Goal: Task Accomplishment & Management: Complete application form

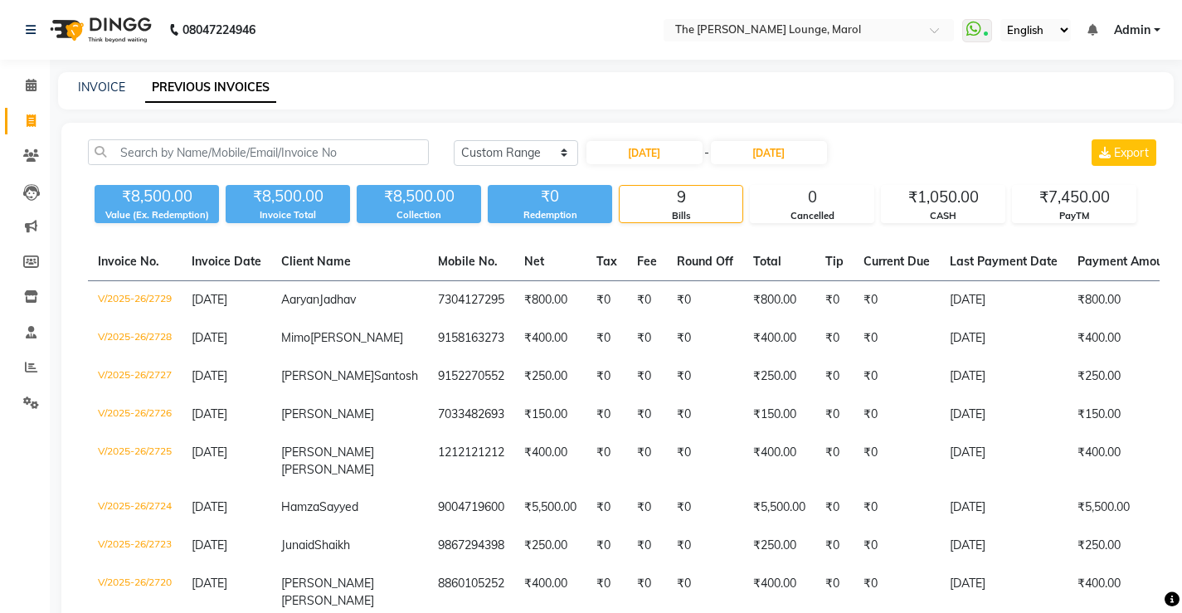
select select "range"
click at [98, 100] on div "INVOICE PREVIOUS INVOICES" at bounding box center [615, 90] width 1115 height 37
click at [102, 86] on link "INVOICE" at bounding box center [101, 87] width 47 height 15
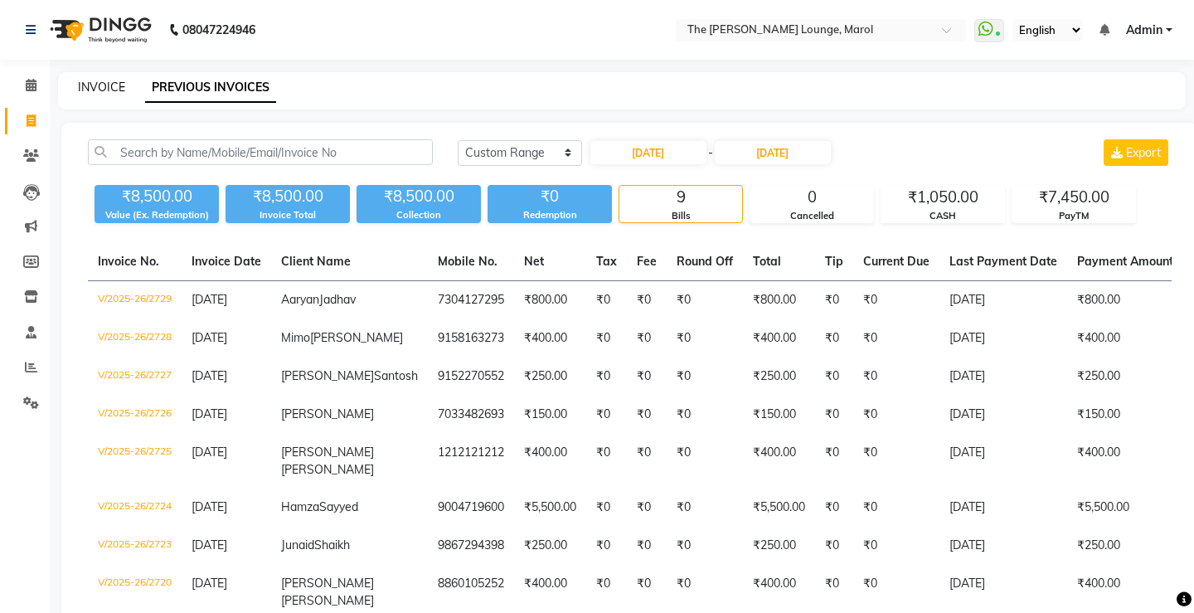
select select "7188"
select select "service"
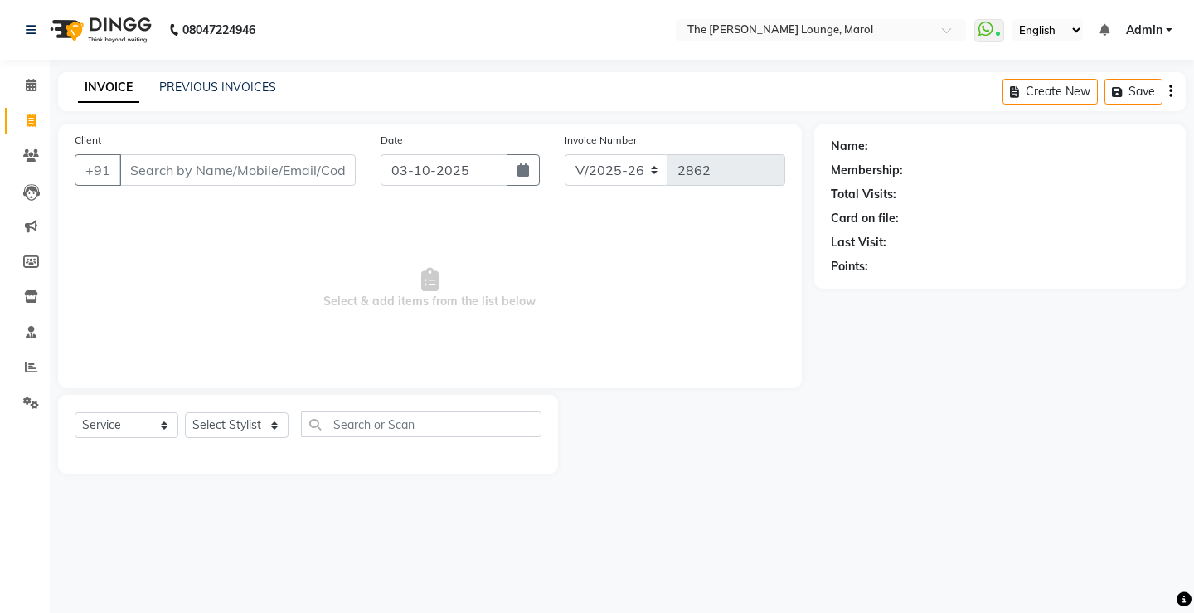
click at [211, 171] on input "Client" at bounding box center [237, 170] width 236 height 32
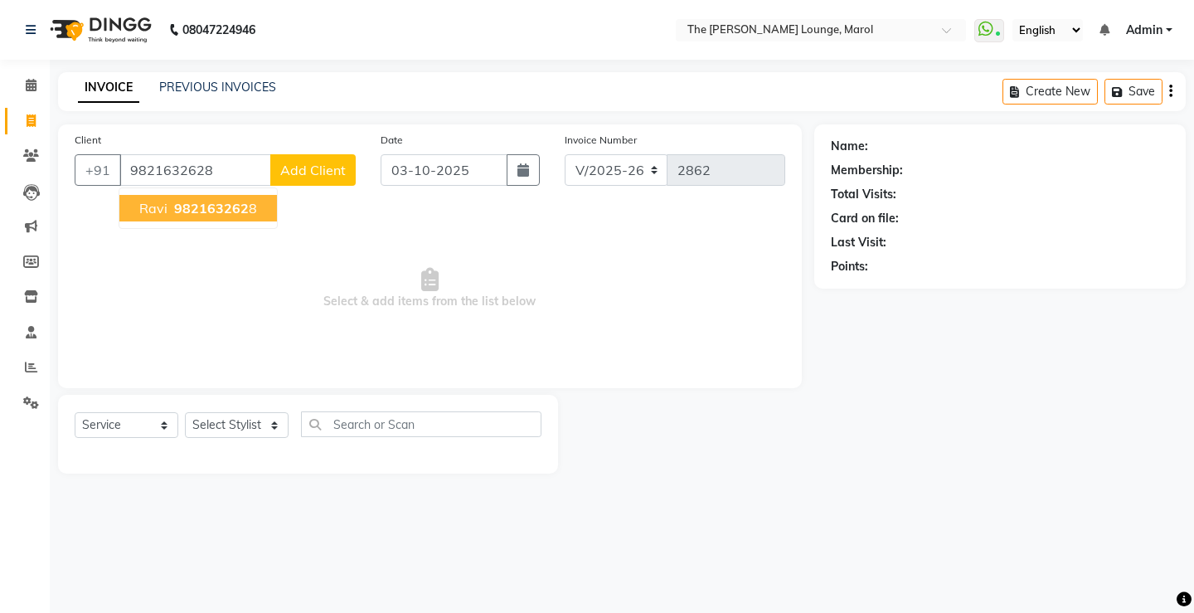
type input "9821632628"
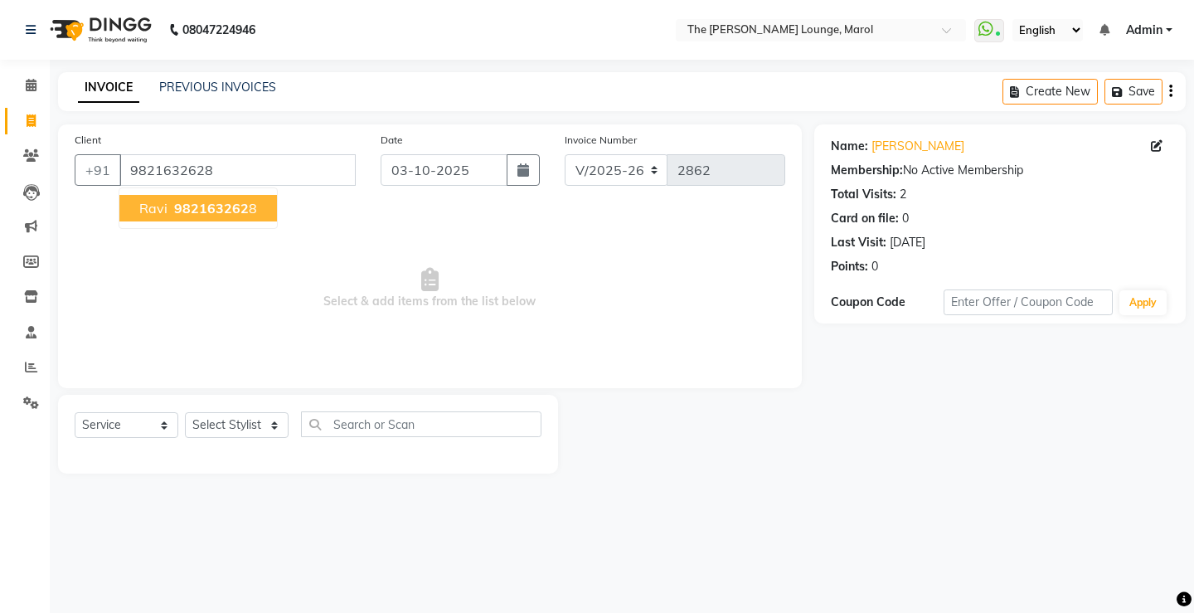
click at [207, 209] on span "982163262" at bounding box center [211, 208] width 75 height 17
click at [276, 427] on select "Select Stylist [PERSON_NAME] [PERSON_NAME] [PERSON_NAME] [PERSON_NAME] [PERSON_…" at bounding box center [237, 425] width 104 height 26
select select "62819"
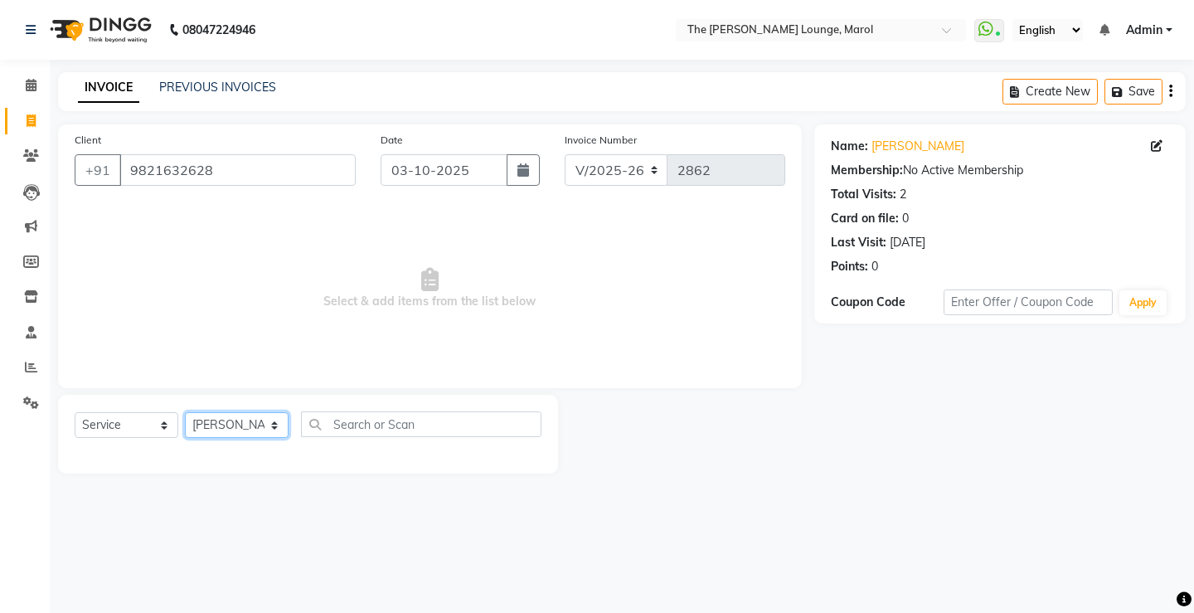
click at [185, 412] on select "Select Stylist [PERSON_NAME] [PERSON_NAME] [PERSON_NAME] [PERSON_NAME] [PERSON_…" at bounding box center [237, 425] width 104 height 26
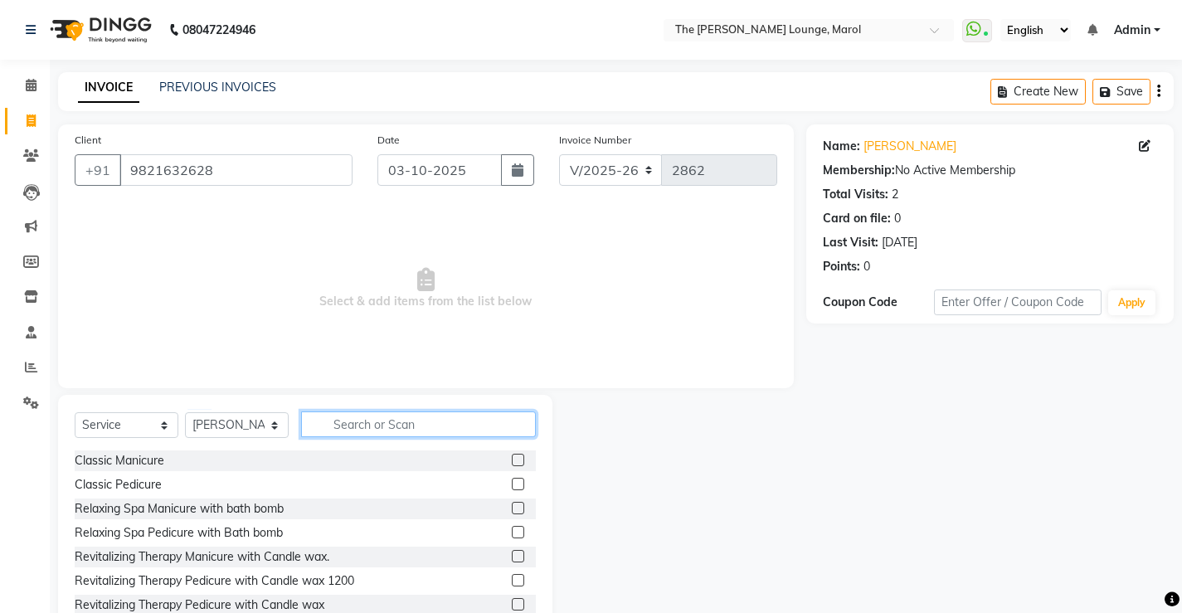
click at [411, 420] on input "text" at bounding box center [418, 424] width 235 height 26
type input "hair"
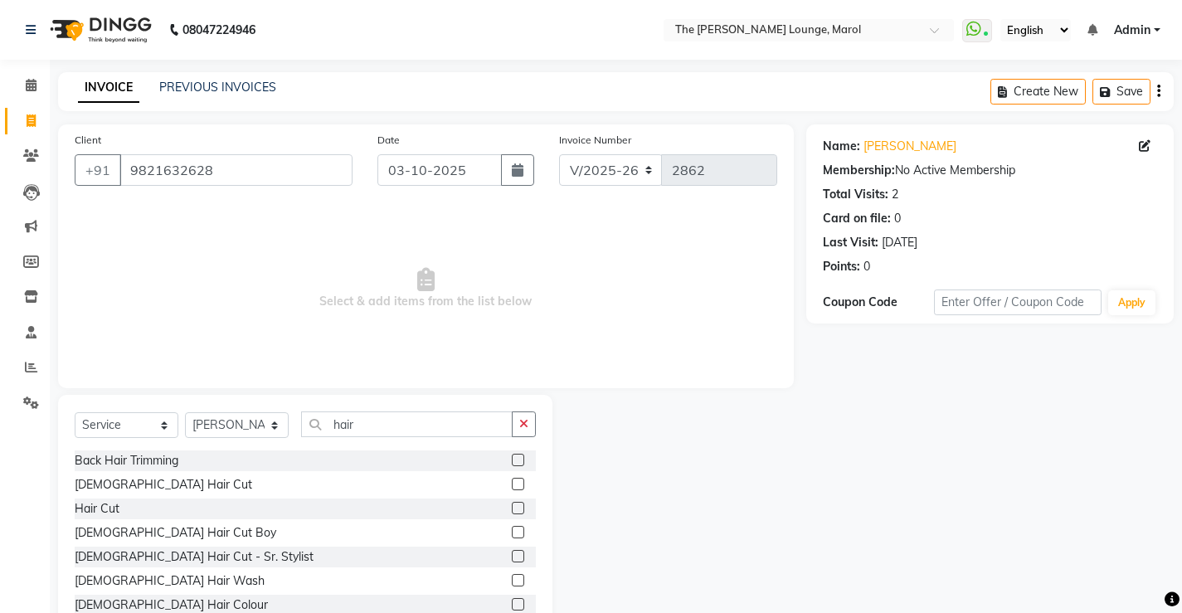
click at [512, 485] on label at bounding box center [518, 484] width 12 height 12
click at [512, 485] on input "checkbox" at bounding box center [517, 484] width 11 height 11
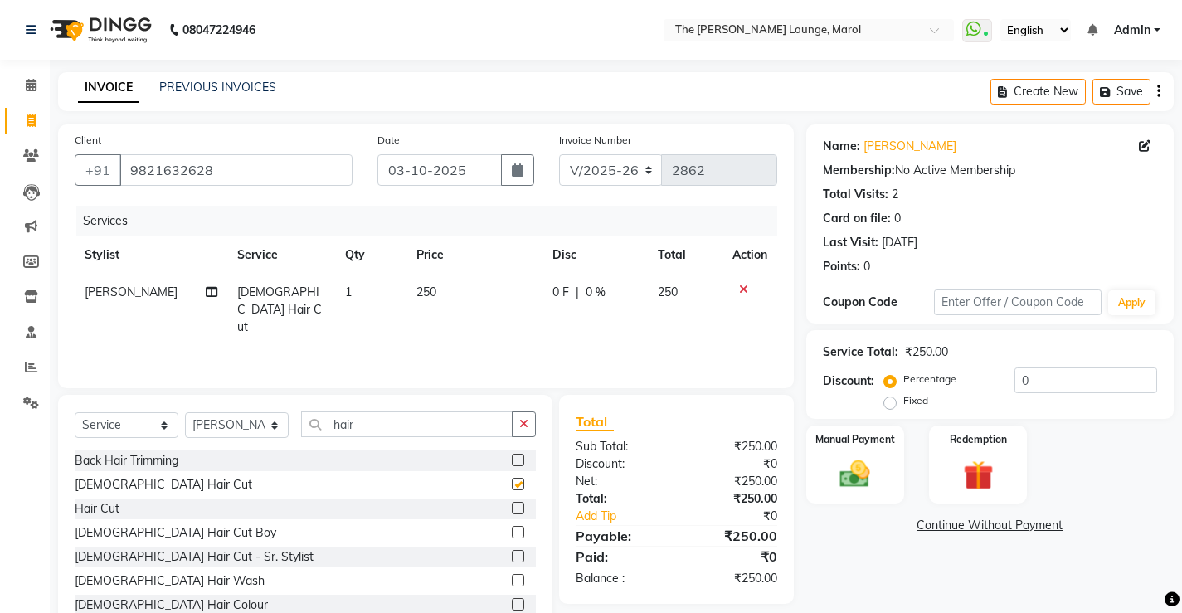
checkbox input "false"
drag, startPoint x: 523, startPoint y: 415, endPoint x: 489, endPoint y: 426, distance: 35.7
click at [521, 419] on button "button" at bounding box center [524, 424] width 24 height 26
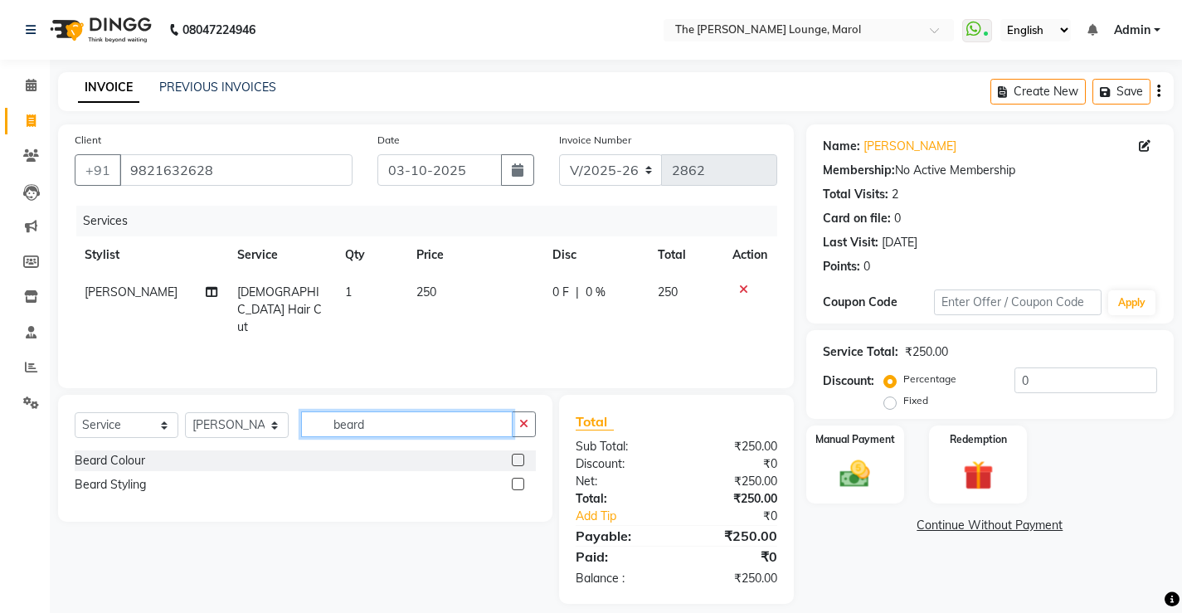
type input "beard"
click at [516, 485] on label at bounding box center [518, 484] width 12 height 12
click at [516, 485] on input "checkbox" at bounding box center [517, 484] width 11 height 11
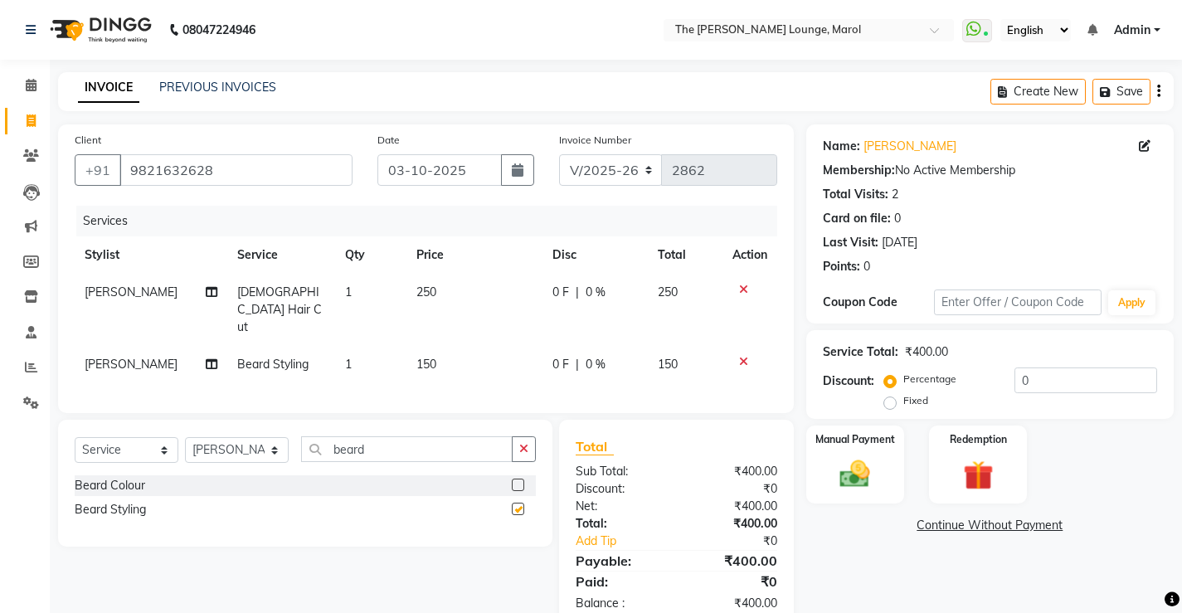
checkbox input "false"
click at [865, 457] on img at bounding box center [854, 474] width 51 height 36
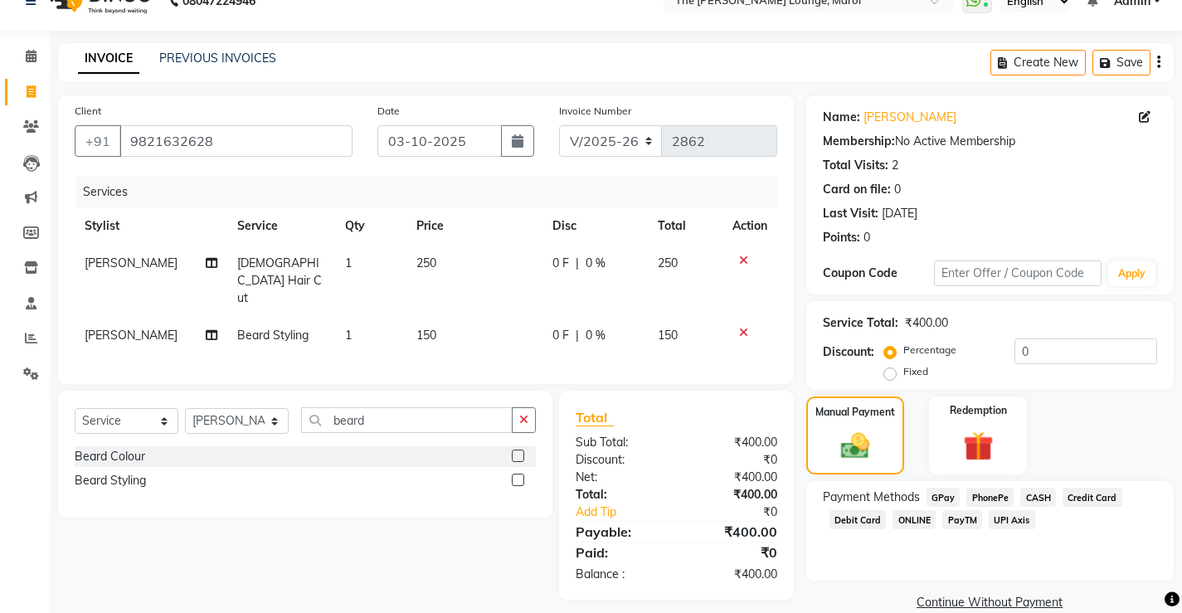
scroll to position [56, 0]
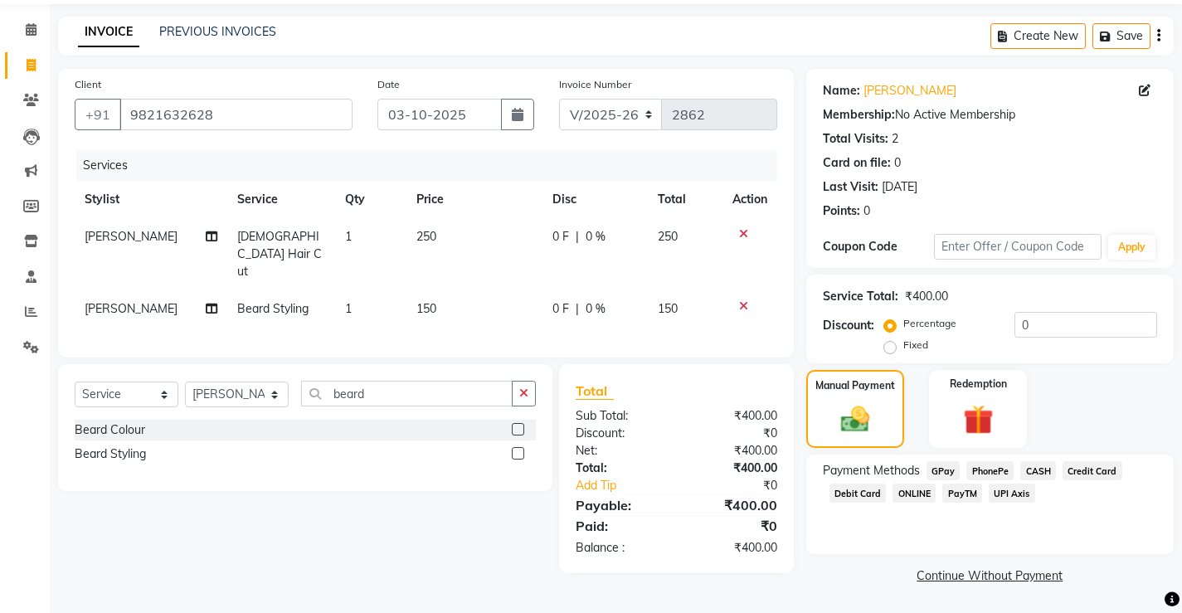
click at [962, 490] on span "PayTM" at bounding box center [962, 492] width 40 height 19
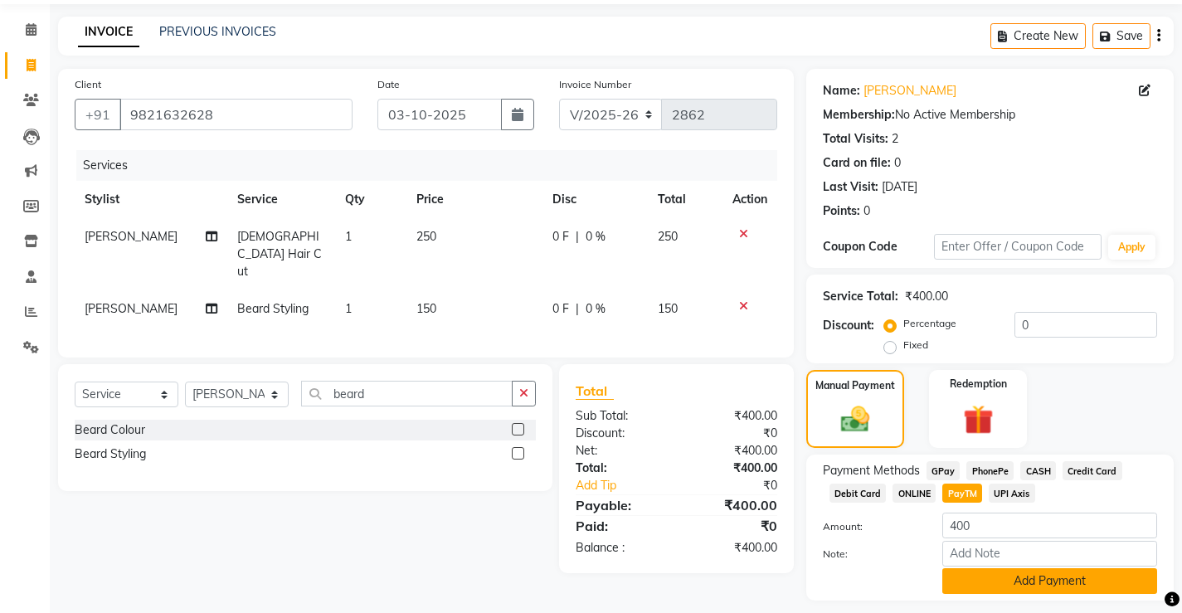
click at [994, 581] on button "Add Payment" at bounding box center [1049, 581] width 215 height 26
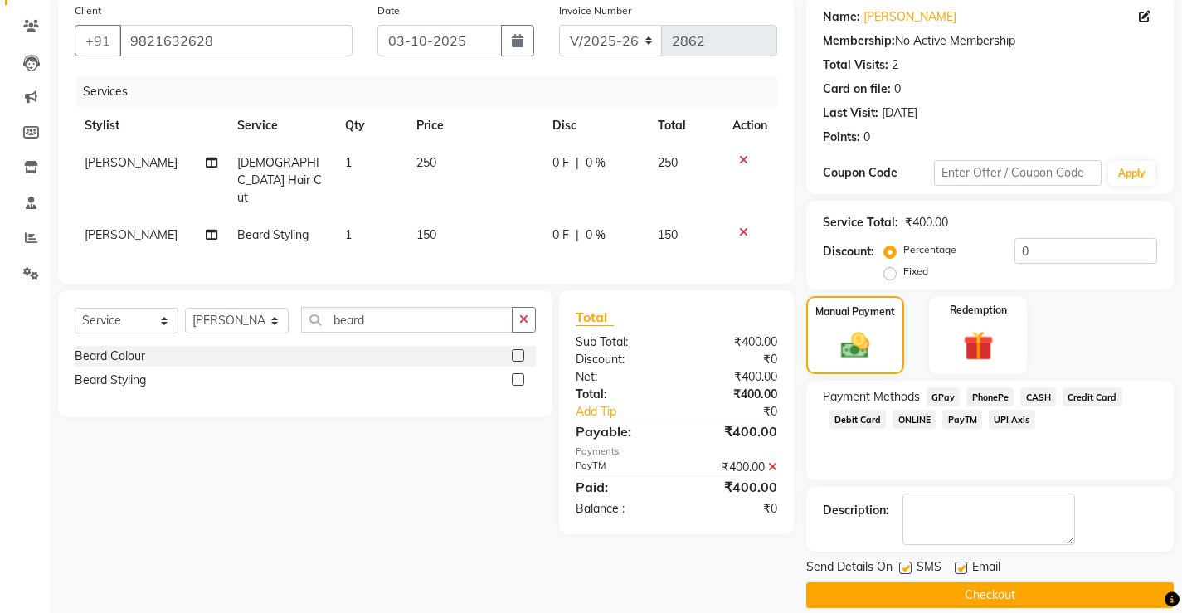
scroll to position [149, 0]
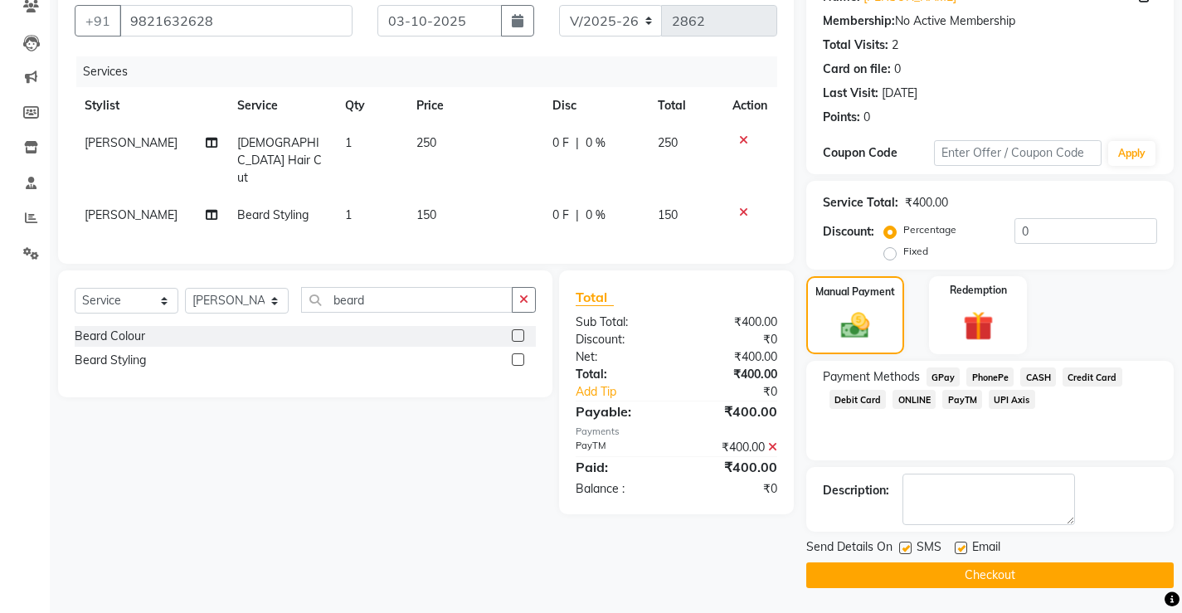
click at [964, 550] on label at bounding box center [961, 548] width 12 height 12
click at [964, 550] on input "checkbox" at bounding box center [960, 548] width 11 height 11
checkbox input "false"
click at [973, 572] on button "Checkout" at bounding box center [989, 575] width 367 height 26
